Goal: Task Accomplishment & Management: Complete application form

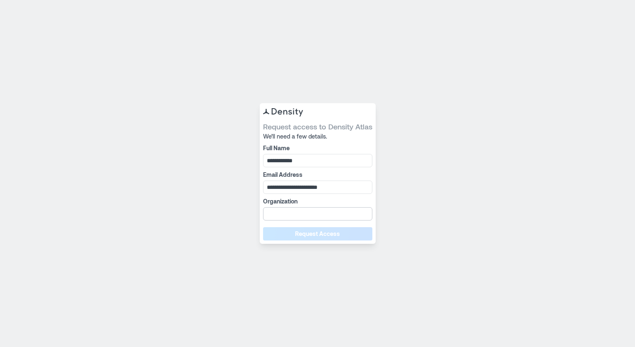
click at [321, 213] on input "Organization" at bounding box center [317, 213] width 109 height 13
